Goal: Check status: Check status

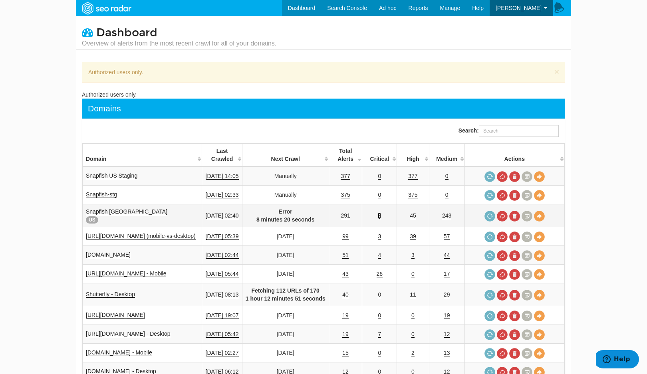
click at [381, 216] on link "3" at bounding box center [379, 216] width 3 height 7
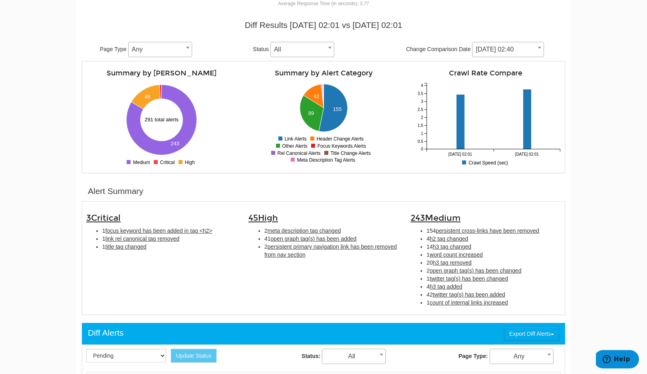
scroll to position [93, 0]
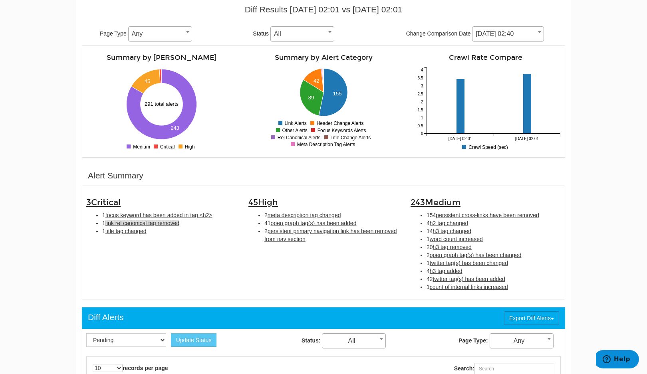
click at [129, 225] on span "link rel canonical tag removed" at bounding box center [142, 223] width 74 height 6
type input "link rel canonical tag removed"
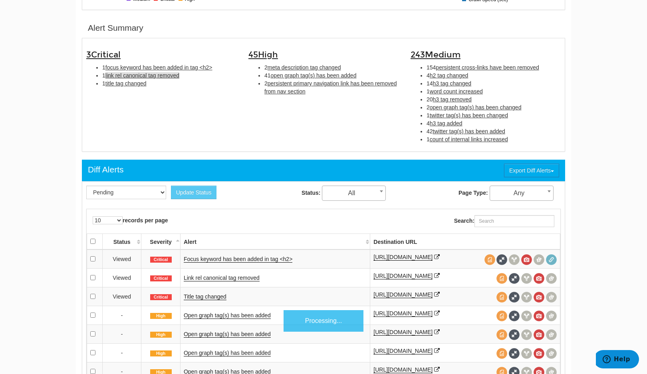
scroll to position [259, 0]
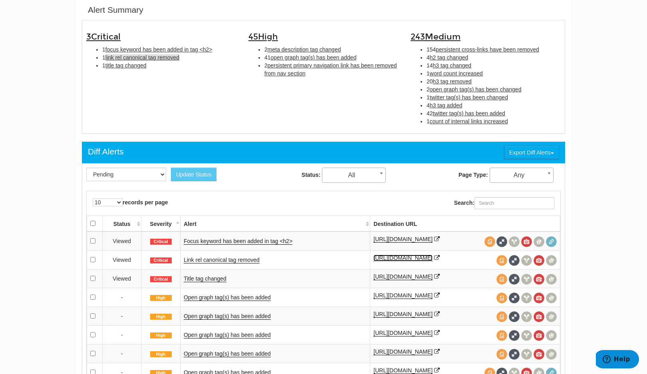
click at [433, 259] on link "https://www.snapfish.com/limited-time-offer" at bounding box center [403, 258] width 59 height 7
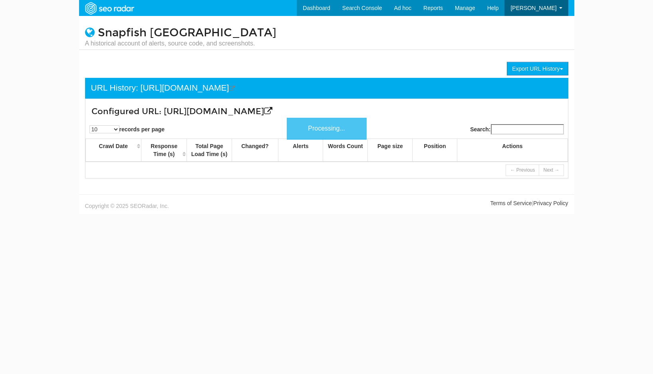
scroll to position [32, 0]
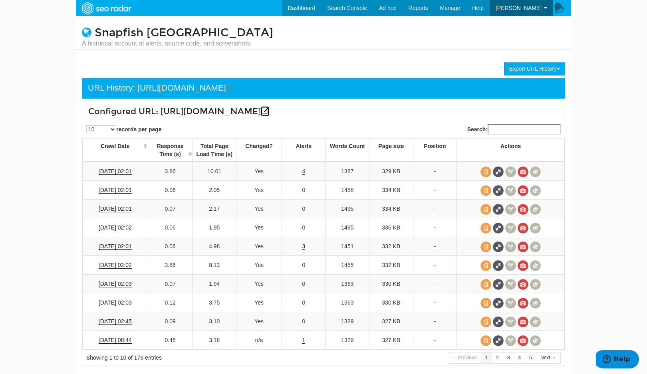
click at [269, 112] on icon at bounding box center [265, 111] width 8 height 8
click at [500, 172] on span at bounding box center [498, 172] width 11 height 11
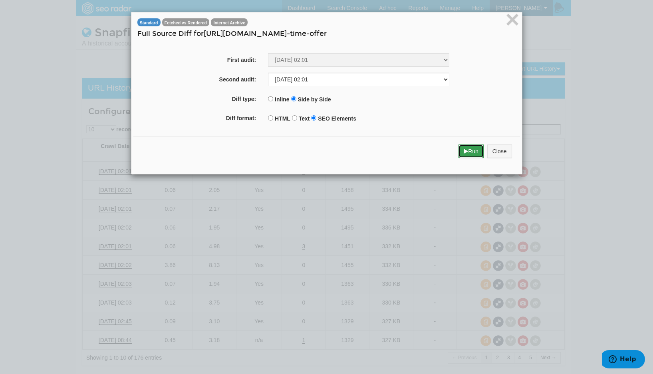
click at [469, 149] on button "Run" at bounding box center [471, 152] width 25 height 14
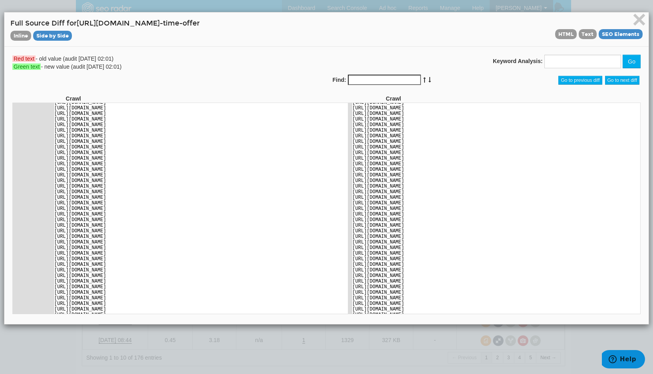
scroll to position [0, 0]
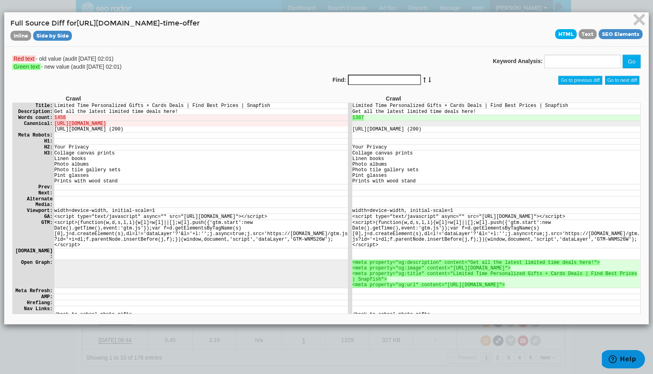
click at [562, 34] on span "HTML" at bounding box center [566, 34] width 22 height 10
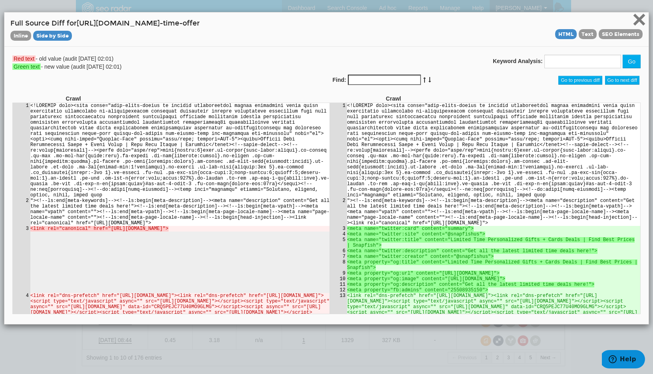
click at [634, 20] on span "×" at bounding box center [639, 19] width 14 height 27
